Goal: Find specific page/section: Locate a particular part of the current website

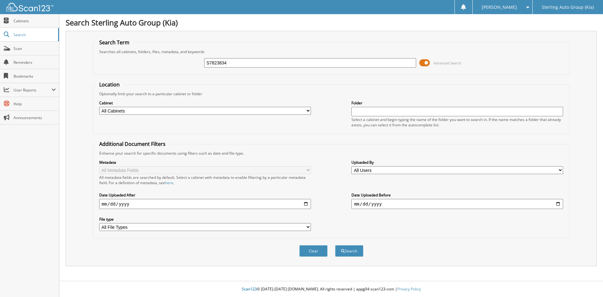
type input "S7823834"
click at [335, 245] on button "Search" at bounding box center [349, 251] width 28 height 12
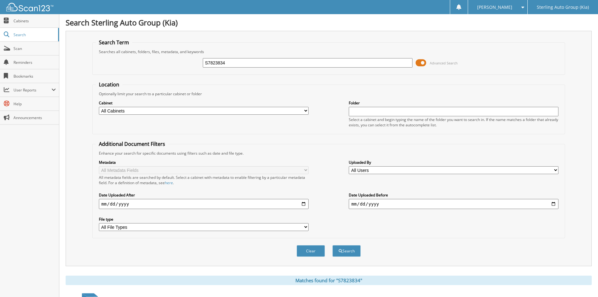
click at [345, 60] on input "S7823834" at bounding box center [308, 62] width 210 height 9
click at [333, 245] on button "Search" at bounding box center [347, 251] width 28 height 12
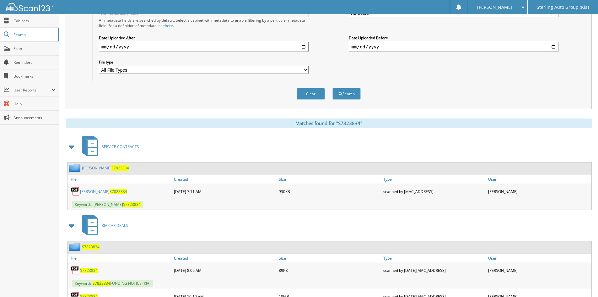
scroll to position [188, 0]
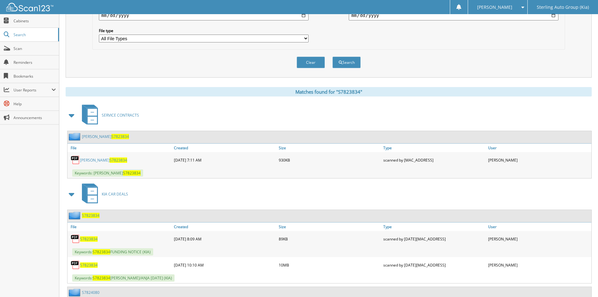
click at [83, 264] on span "S7823834" at bounding box center [89, 264] width 18 height 5
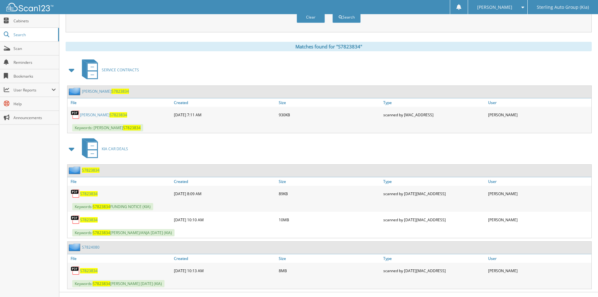
scroll to position [245, 0]
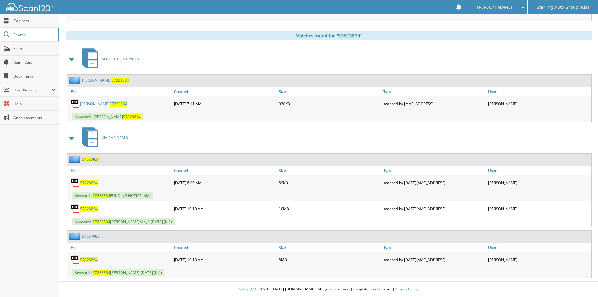
click at [25, 216] on div "Close Cabinets Search Scan Reminders Bookmarks User Reports" at bounding box center [29, 155] width 59 height 283
click at [304, 137] on div "KIA CAR DEALS" at bounding box center [329, 137] width 526 height 25
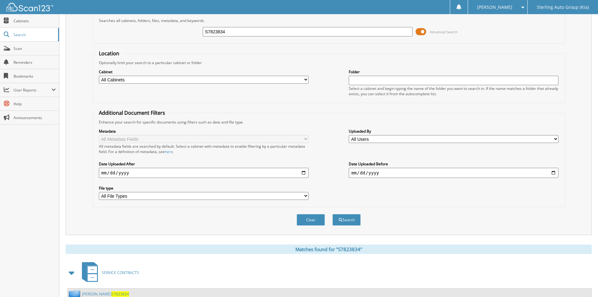
scroll to position [0, 0]
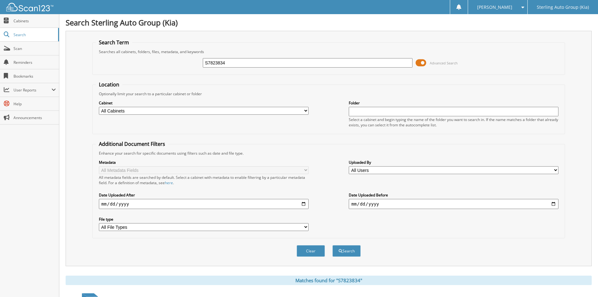
click at [330, 85] on fieldset "Location Optionally limit your search to a particular cabinet or folder Cabinet…" at bounding box center [328, 107] width 473 height 53
click at [325, 77] on form "Search Term Searches all cabinets, folders, files, metadata, and keywords S7823…" at bounding box center [328, 151] width 473 height 225
click at [327, 80] on form "Search Term Searches all cabinets, folders, files, metadata, and keywords S7823…" at bounding box center [328, 151] width 473 height 225
click at [330, 75] on form "Search Term Searches all cabinets, folders, files, metadata, and keywords S7823…" at bounding box center [328, 151] width 473 height 225
click at [328, 77] on form "Search Term Searches all cabinets, folders, files, metadata, and keywords S7823…" at bounding box center [328, 151] width 473 height 225
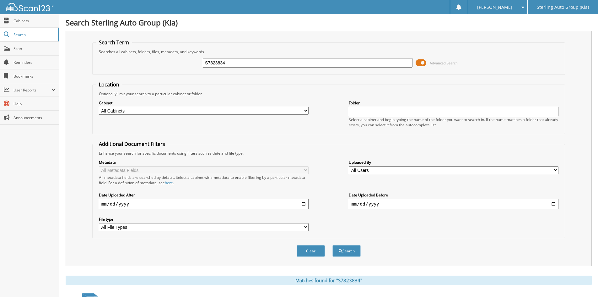
click at [327, 77] on form "Search Term Searches all cabinets, folders, files, metadata, and keywords S7823…" at bounding box center [328, 151] width 473 height 225
click at [325, 76] on form "Search Term Searches all cabinets, folders, files, metadata, and keywords S7823…" at bounding box center [328, 151] width 473 height 225
click at [322, 143] on fieldset "Additional Document Filters Enhance your search for specific documents using fi…" at bounding box center [328, 189] width 473 height 98
click at [67, 180] on div "Search Term Searches all cabinets, folders, files, metadata, and keywords S7823…" at bounding box center [329, 148] width 526 height 235
